Goal: Register for event/course

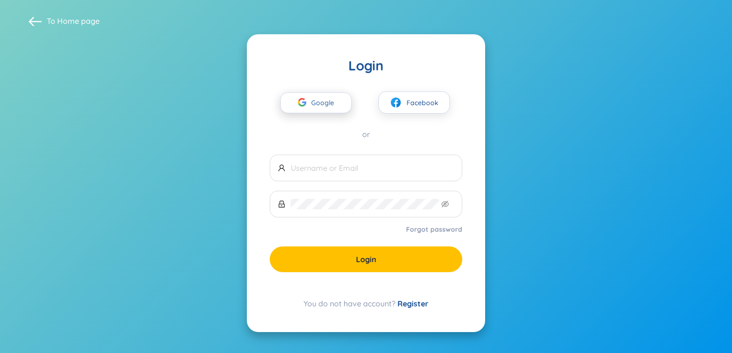
click at [334, 104] on span "Google" at bounding box center [325, 103] width 28 height 20
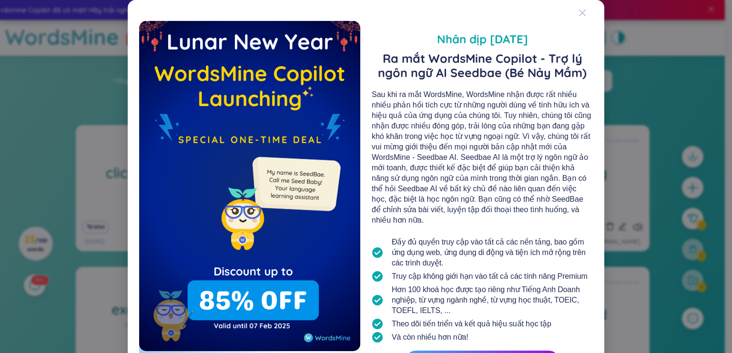
click at [579, 10] on icon "Close" at bounding box center [582, 13] width 7 height 7
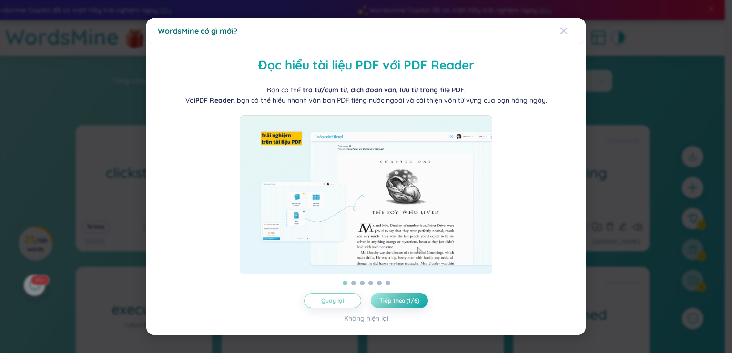
click at [566, 27] on icon "Close" at bounding box center [564, 31] width 8 height 8
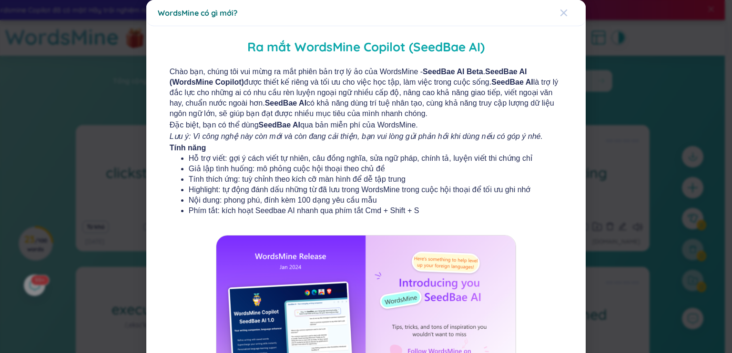
click at [561, 9] on icon "Close" at bounding box center [564, 13] width 8 height 8
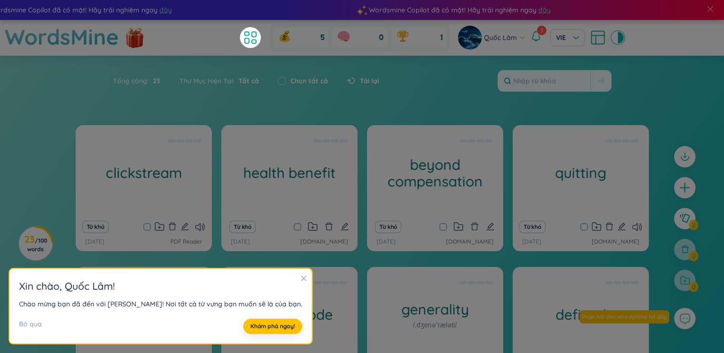
scroll to position [111, 0]
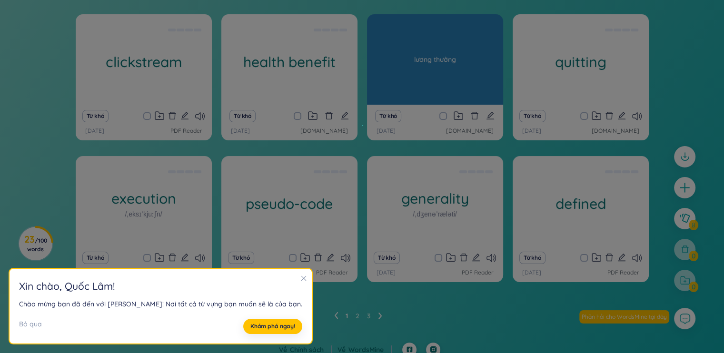
click at [372, 85] on div "beyond compensation lương thưởng" at bounding box center [435, 59] width 136 height 90
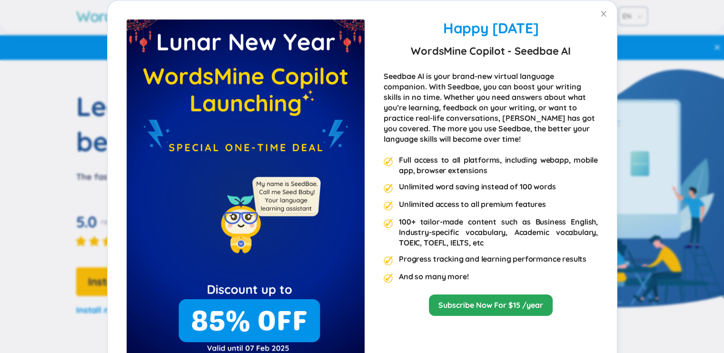
click at [416, 45] on strong "WordsMine Copilot - Seedbae AI" at bounding box center [491, 50] width 160 height 17
click at [600, 15] on icon "close" at bounding box center [604, 14] width 8 height 8
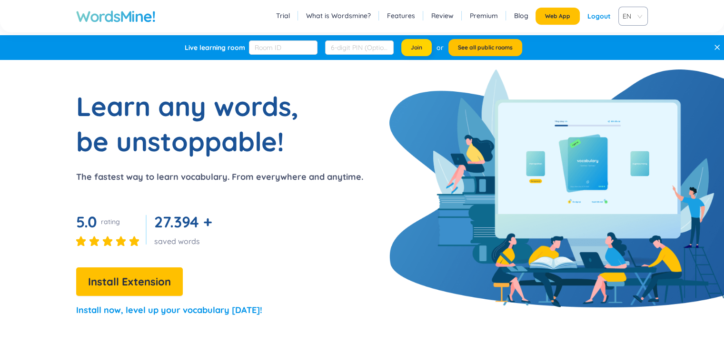
click at [413, 49] on span "Join" at bounding box center [416, 48] width 11 height 8
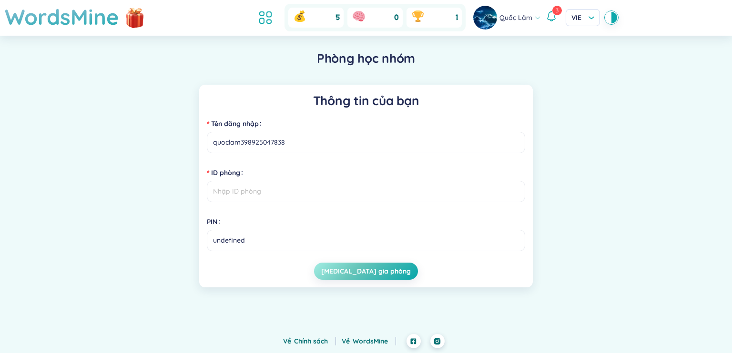
drag, startPoint x: 562, startPoint y: 102, endPoint x: 570, endPoint y: 36, distance: 67.2
click at [562, 102] on div "Thông tin của bạn Tên đăng nhập quoclam398925047838 ID phòng PIN undefined [MED…" at bounding box center [365, 186] width 657 height 203
